Goal: Task Accomplishment & Management: Manage account settings

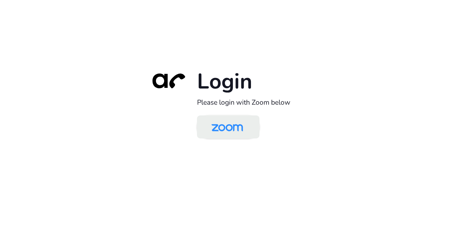
click at [227, 126] on img at bounding box center [226, 127] width 45 height 21
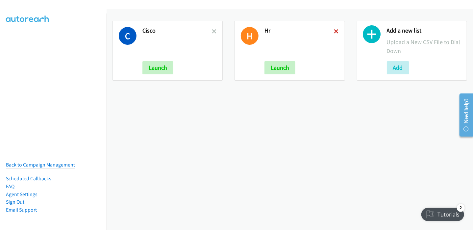
click at [334, 30] on icon at bounding box center [336, 32] width 5 height 5
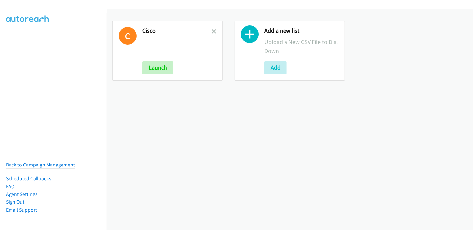
click at [212, 33] on icon at bounding box center [214, 32] width 5 height 5
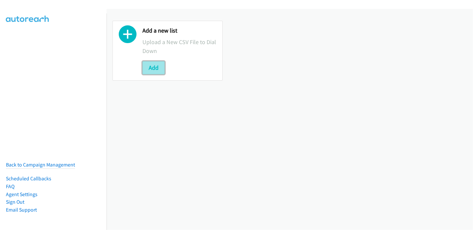
click at [155, 72] on button "Add" at bounding box center [153, 67] width 22 height 13
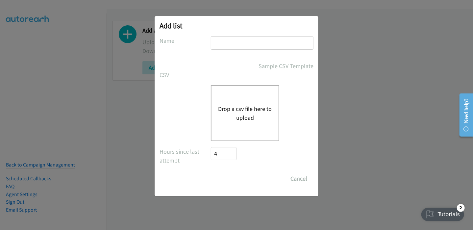
click at [229, 44] on input "text" at bounding box center [262, 42] width 103 height 13
type input "DELL Event"
click at [243, 107] on button "Drop a csv file here to upload" at bounding box center [245, 113] width 54 height 18
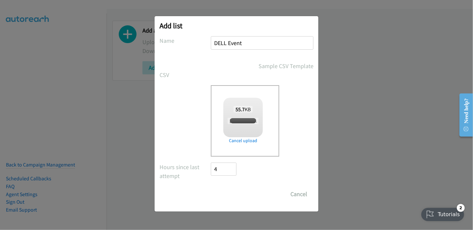
checkbox input "true"
click at [224, 195] on input "Save List" at bounding box center [228, 193] width 35 height 13
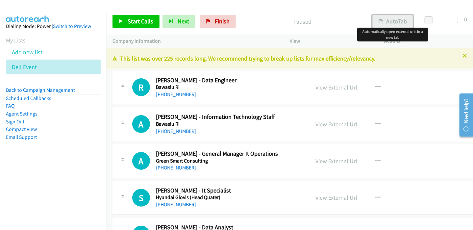
click at [404, 24] on button "AutoTab" at bounding box center [392, 21] width 41 height 13
